Goal: Task Accomplishment & Management: Manage account settings

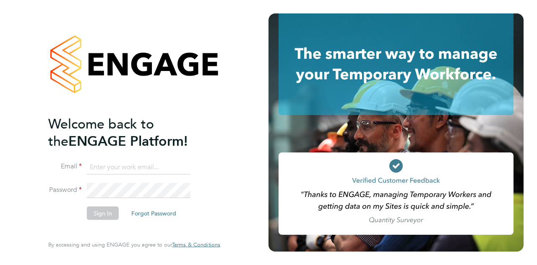
click at [109, 168] on input at bounding box center [139, 166] width 104 height 15
type input "[PERSON_NAME][EMAIL_ADDRESS][PERSON_NAME][PERSON_NAME][DOMAIN_NAME]"
drag, startPoint x: 88, startPoint y: 209, endPoint x: 99, endPoint y: 210, distance: 10.9
click at [89, 209] on button "Sign In" at bounding box center [103, 212] width 32 height 13
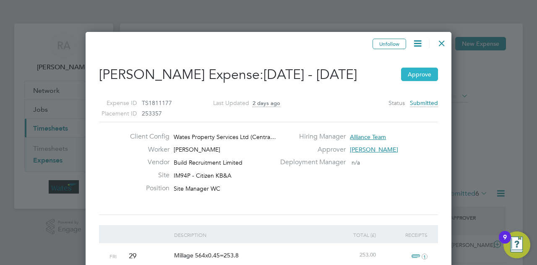
click at [421, 81] on button "Approve" at bounding box center [419, 74] width 37 height 13
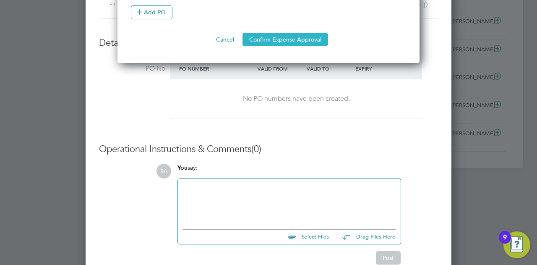
click at [295, 33] on button "Confirm Expense Approval" at bounding box center [286, 39] width 86 height 13
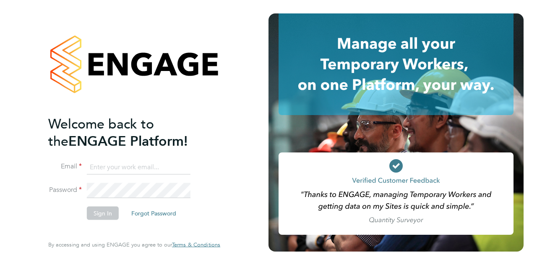
click at [143, 168] on input at bounding box center [139, 166] width 104 height 15
type input "[PERSON_NAME][EMAIL_ADDRESS][PERSON_NAME][PERSON_NAME][DOMAIN_NAME]"
click at [99, 209] on button "Sign In" at bounding box center [103, 212] width 32 height 13
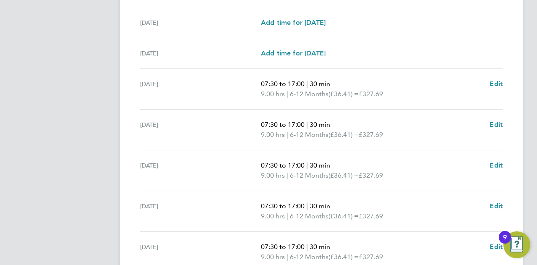
scroll to position [340, 0]
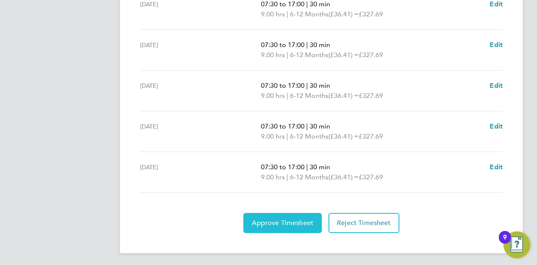
click at [273, 219] on span "Approve Timesheet" at bounding box center [283, 223] width 62 height 8
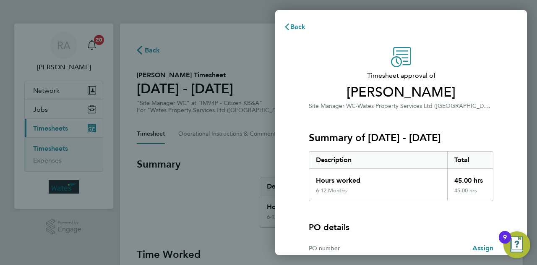
scroll to position [78, 0]
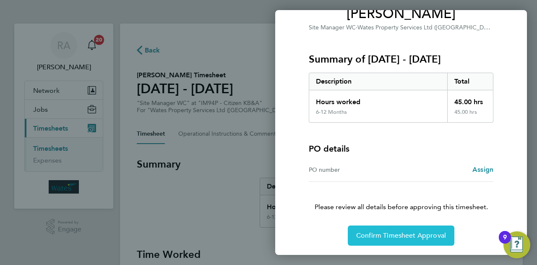
click at [399, 233] on span "Confirm Timesheet Approval" at bounding box center [401, 235] width 90 height 8
